Goal: Check status: Check status

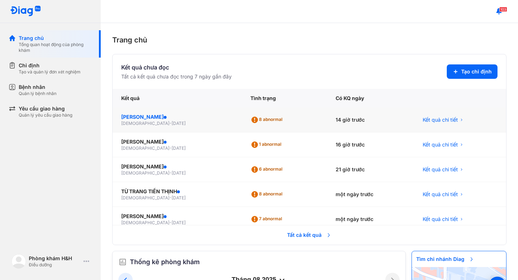
click at [168, 115] on div "[PERSON_NAME]" at bounding box center [177, 116] width 112 height 7
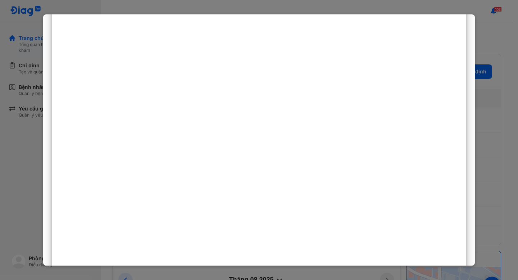
scroll to position [85, 0]
click at [16, 164] on div at bounding box center [259, 140] width 518 height 280
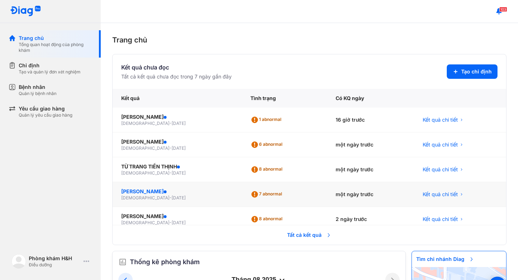
click at [156, 191] on div "[PERSON_NAME]" at bounding box center [177, 191] width 112 height 7
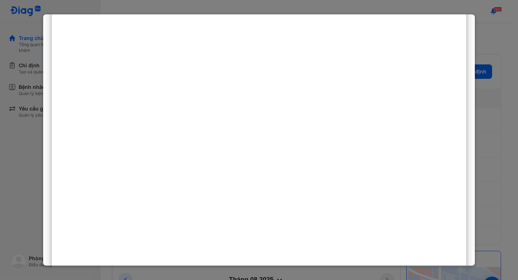
scroll to position [326, 0]
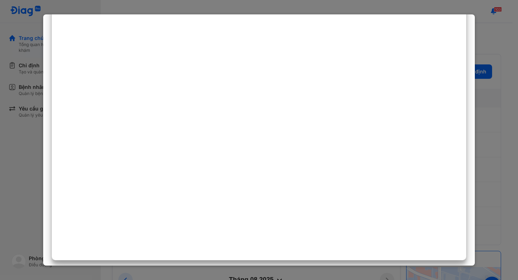
click at [0, 167] on div at bounding box center [259, 140] width 518 height 280
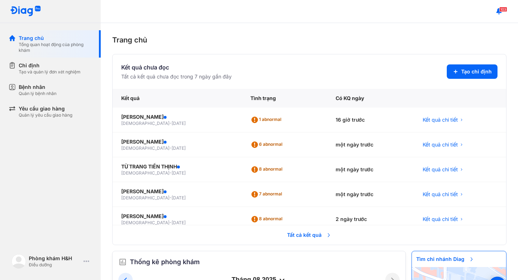
click at [297, 233] on span "Tất cả kết quả" at bounding box center [309, 235] width 53 height 16
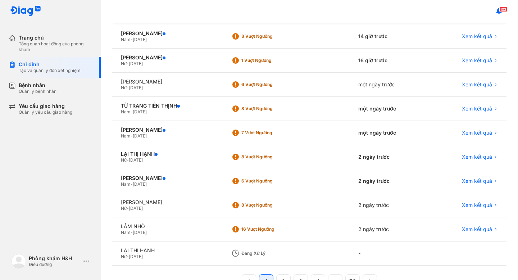
scroll to position [120, 0]
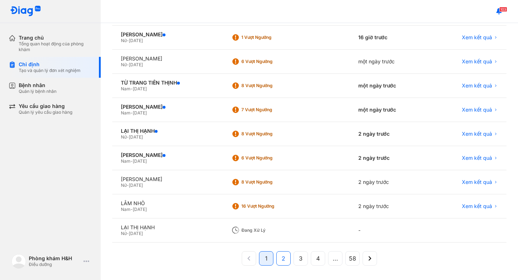
click at [294, 255] on button "2" at bounding box center [301, 258] width 14 height 14
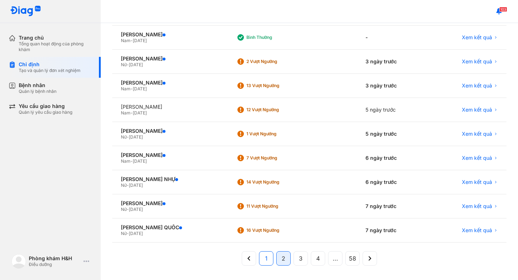
click at [276, 255] on button "1" at bounding box center [283, 258] width 14 height 14
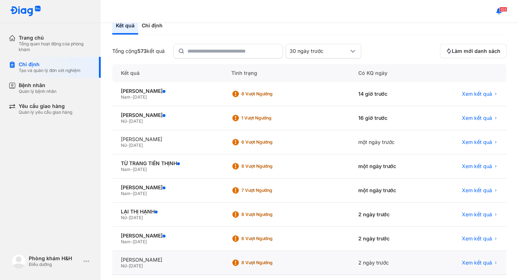
scroll to position [0, 0]
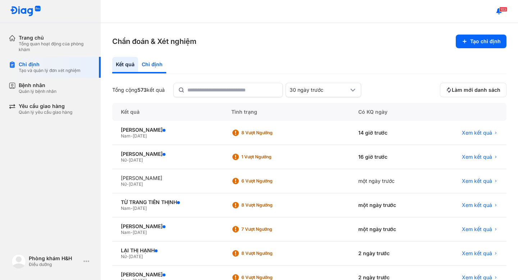
click at [147, 62] on div "Chỉ định" at bounding box center [152, 65] width 28 height 17
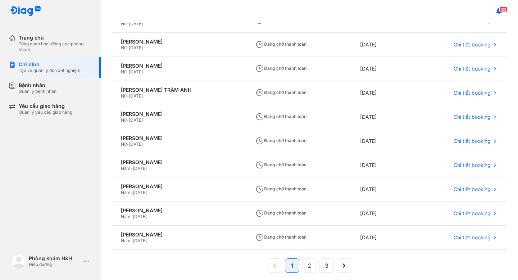
scroll to position [103, 0]
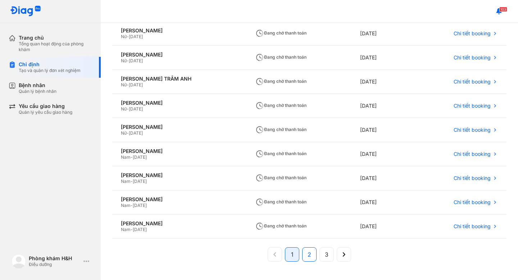
click at [308, 257] on span "2" at bounding box center [310, 254] width 4 height 9
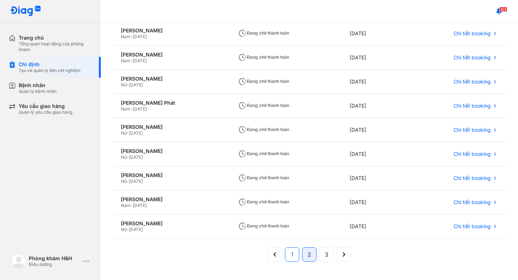
click at [291, 255] on span "1" at bounding box center [292, 254] width 3 height 9
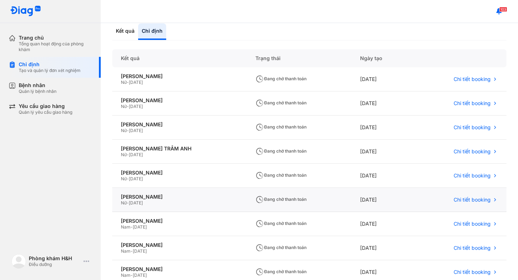
scroll to position [0, 0]
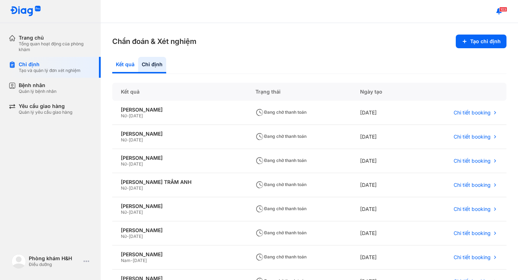
click at [138, 64] on div "Kết quả" at bounding box center [152, 65] width 28 height 17
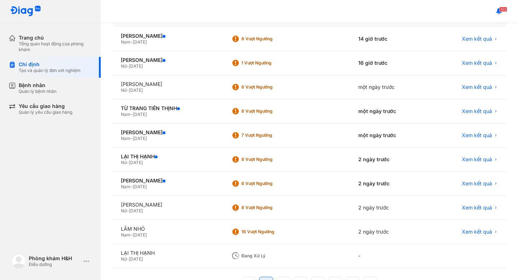
scroll to position [98, 0]
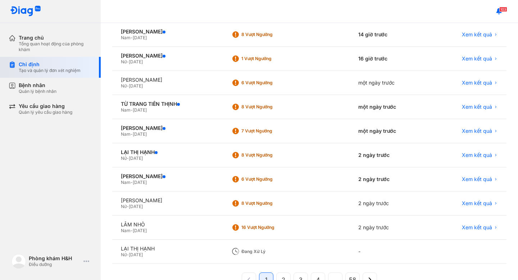
click at [66, 64] on div "Chỉ định" at bounding box center [50, 64] width 62 height 6
